Goal: Check status: Check status

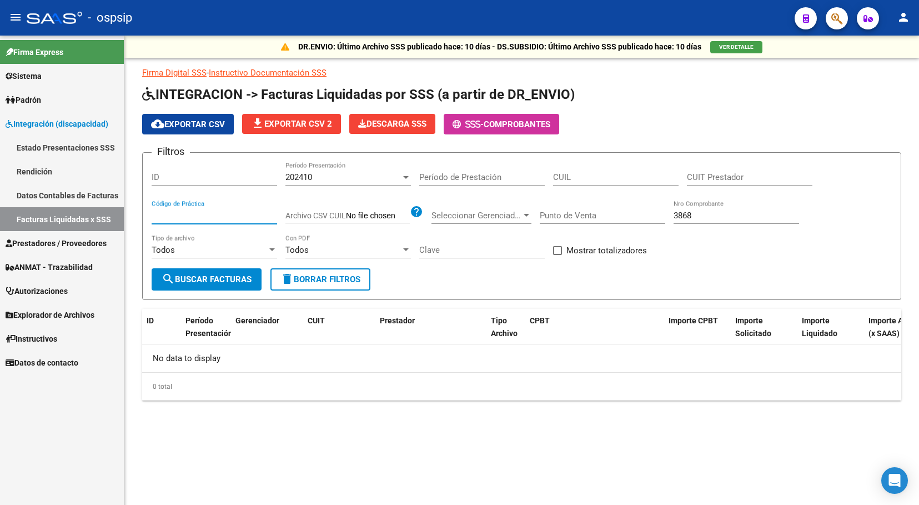
click at [60, 175] on link "Rendición" at bounding box center [62, 171] width 124 height 24
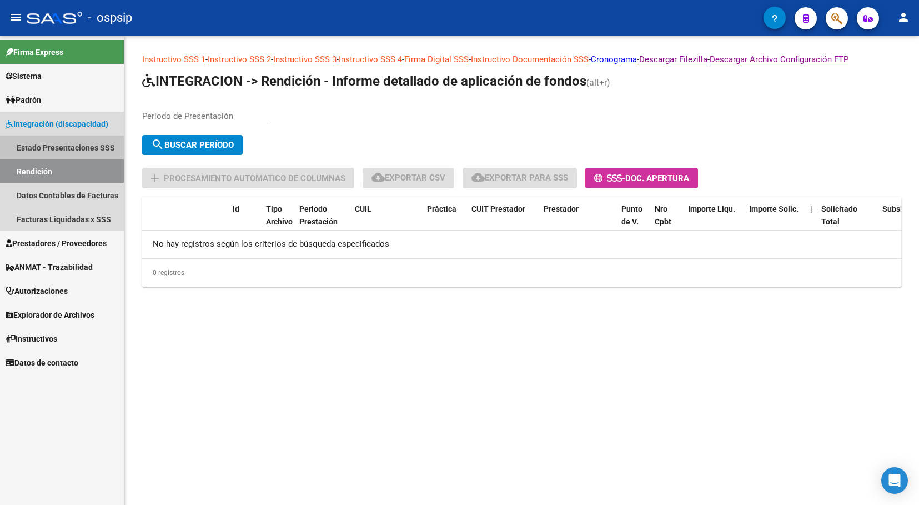
click at [67, 150] on link "Estado Presentaciones SSS" at bounding box center [62, 147] width 124 height 24
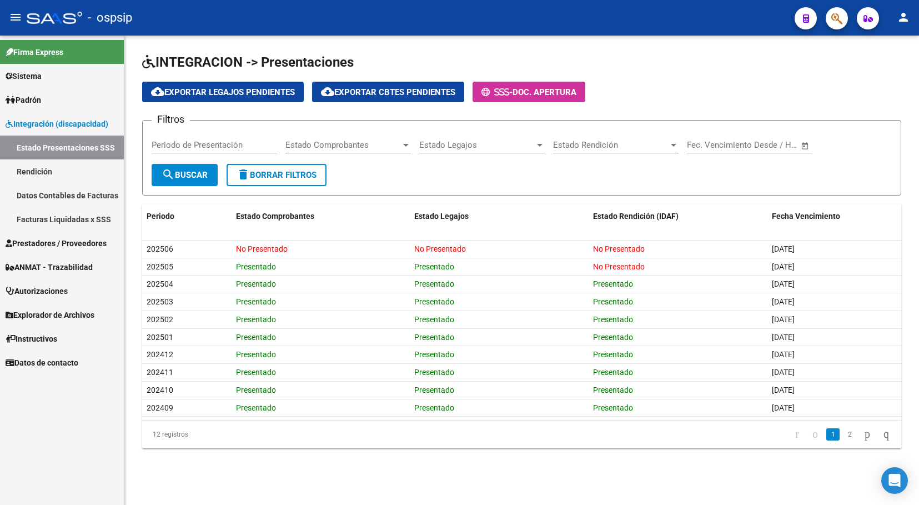
click at [73, 174] on link "Rendición" at bounding box center [62, 171] width 124 height 24
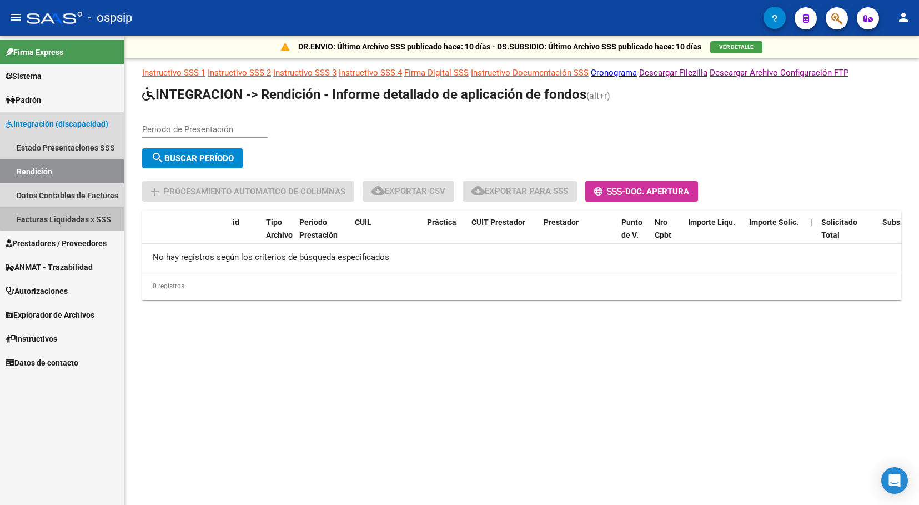
click at [86, 213] on link "Facturas Liquidadas x SSS" at bounding box center [62, 219] width 124 height 24
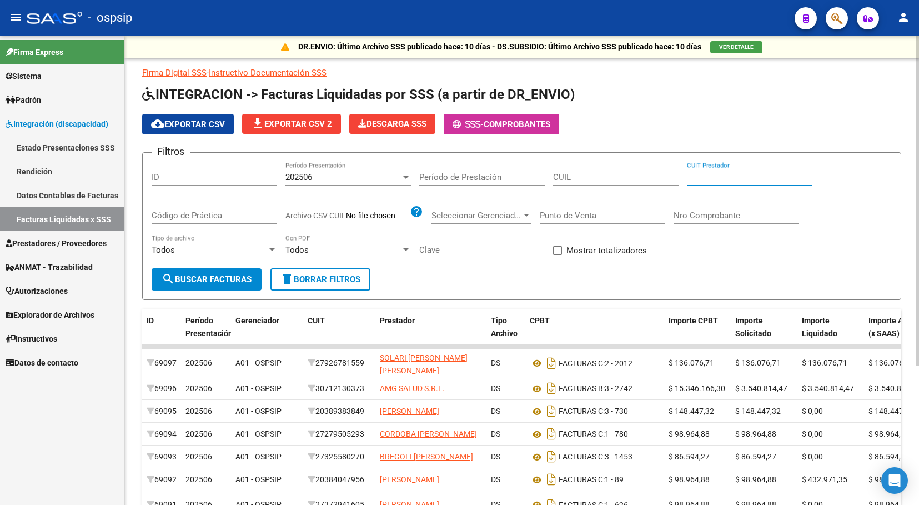
click at [692, 180] on input "CUIT Prestador" at bounding box center [749, 177] width 125 height 10
paste input "30-71629416-8"
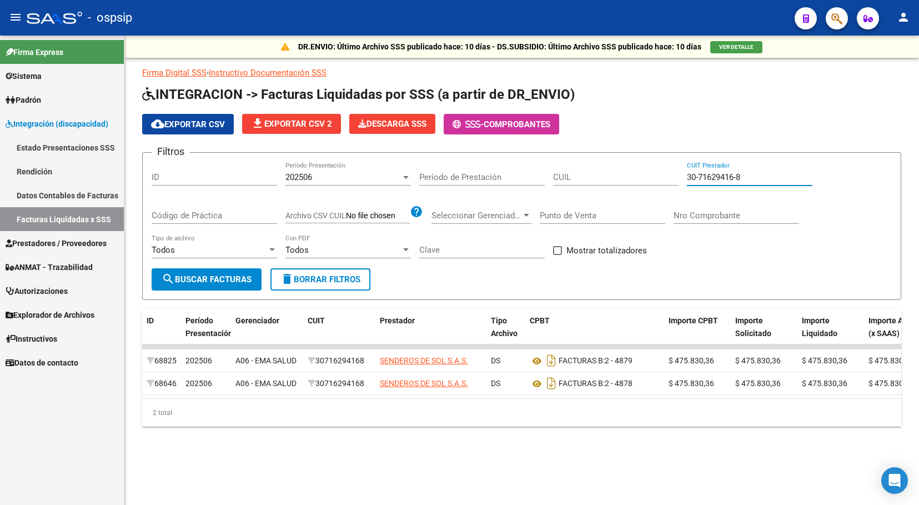
type input "30-71629416-8"
click at [398, 172] on div "202506 Período Presentación" at bounding box center [347, 174] width 125 height 24
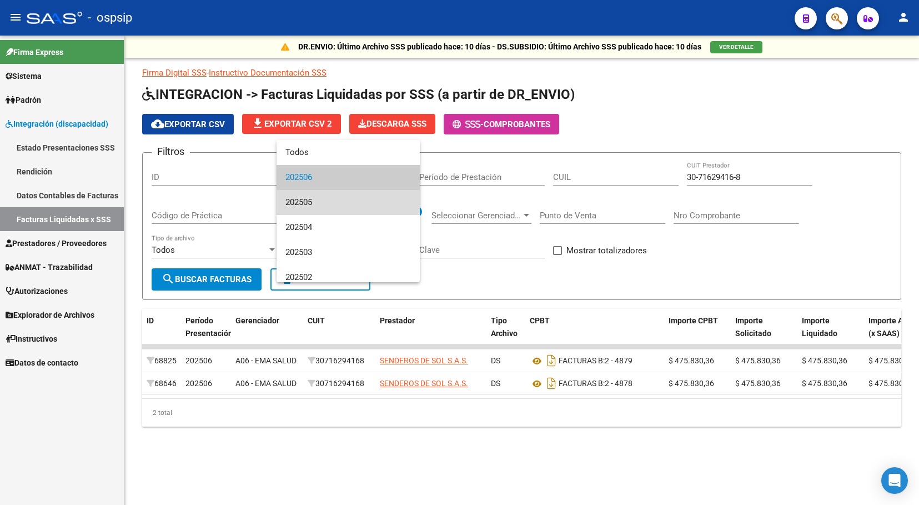
click at [372, 199] on span "202505" at bounding box center [347, 202] width 125 height 25
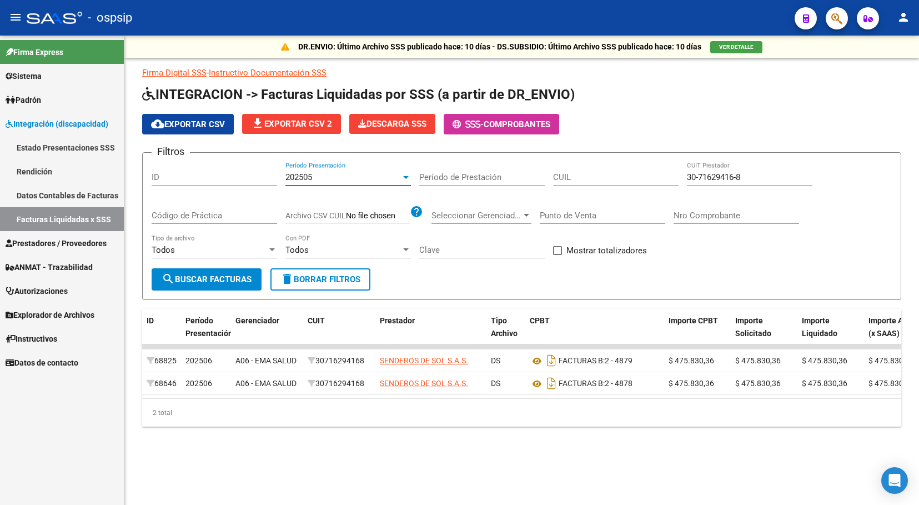
drag, startPoint x: 735, startPoint y: 214, endPoint x: 743, endPoint y: 211, distance: 7.9
click at [743, 211] on input "Nro Comprobante" at bounding box center [735, 215] width 125 height 10
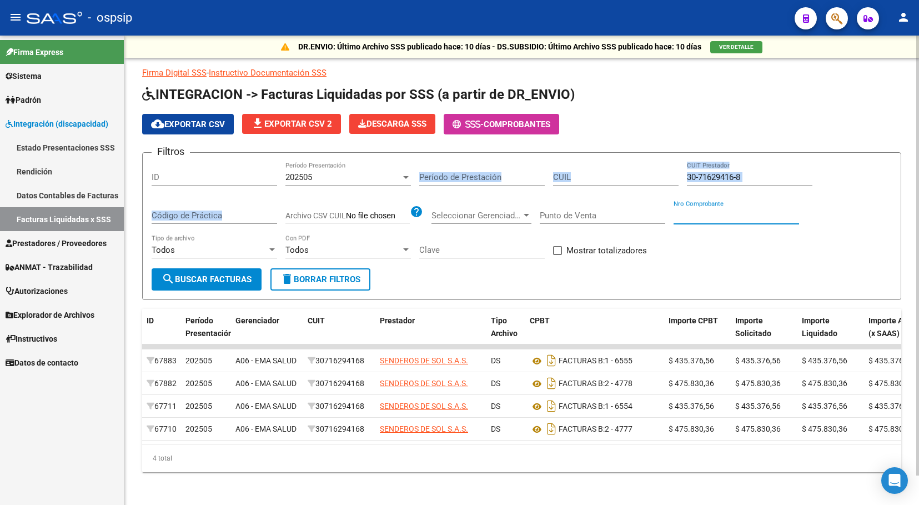
click at [331, 190] on div "Filtros ID 202505 Período Presentación Período de Prestación CUIL 30-71629416-8…" at bounding box center [522, 215] width 740 height 107
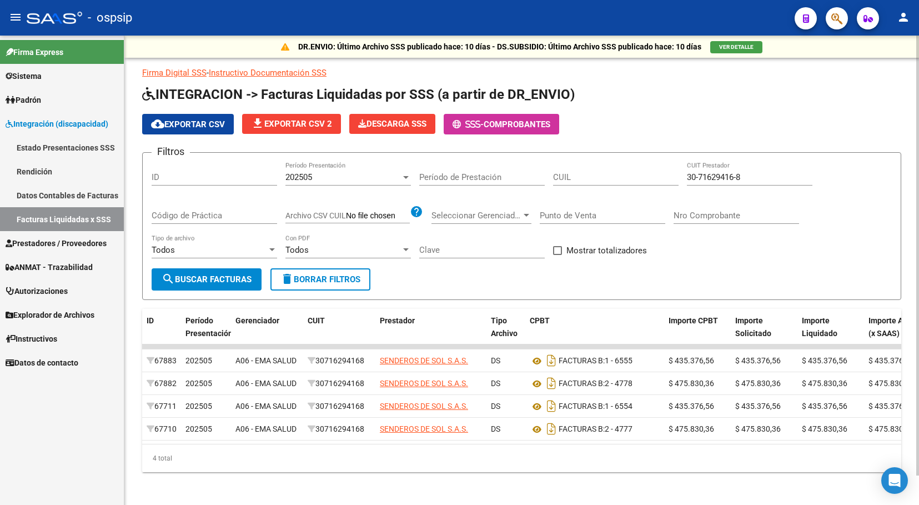
click at [340, 177] on div "202505" at bounding box center [342, 177] width 115 height 10
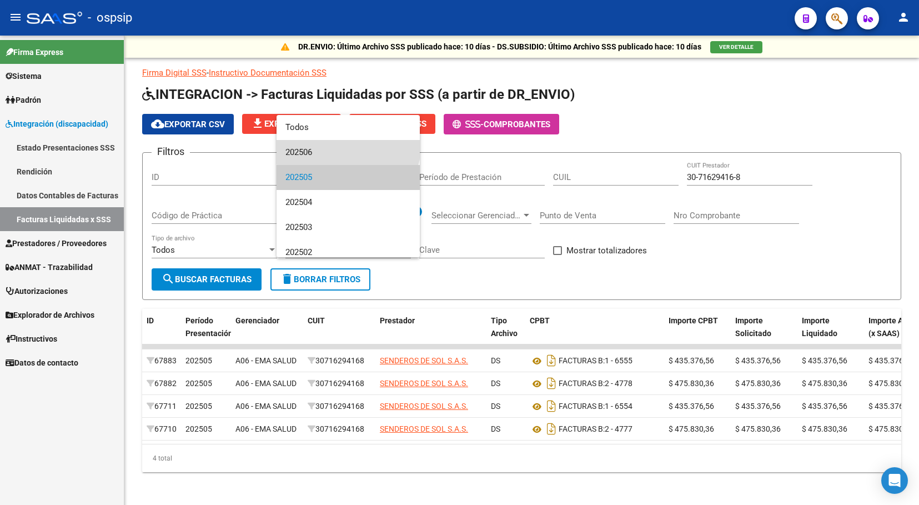
click at [347, 146] on span "202506" at bounding box center [347, 152] width 125 height 25
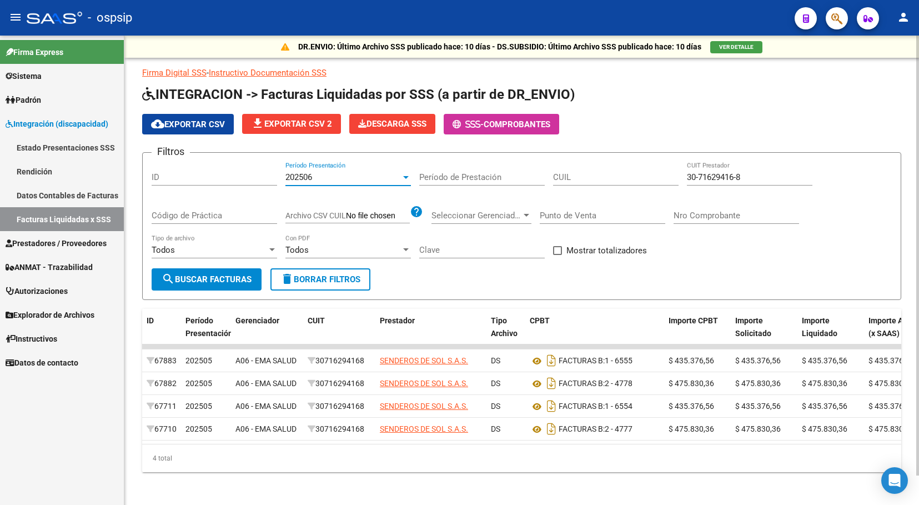
click at [616, 183] on div "CUIL" at bounding box center [615, 174] width 125 height 24
